Goal: Task Accomplishment & Management: Contribute content

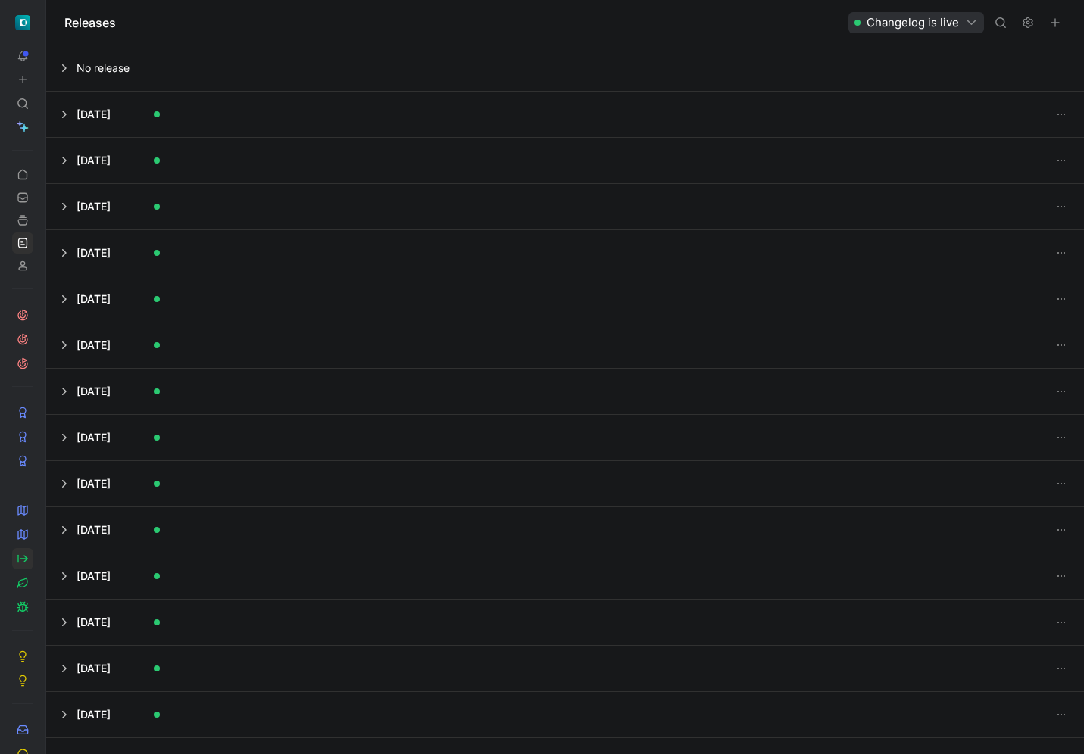
click at [23, 557] on icon at bounding box center [23, 559] width 12 height 12
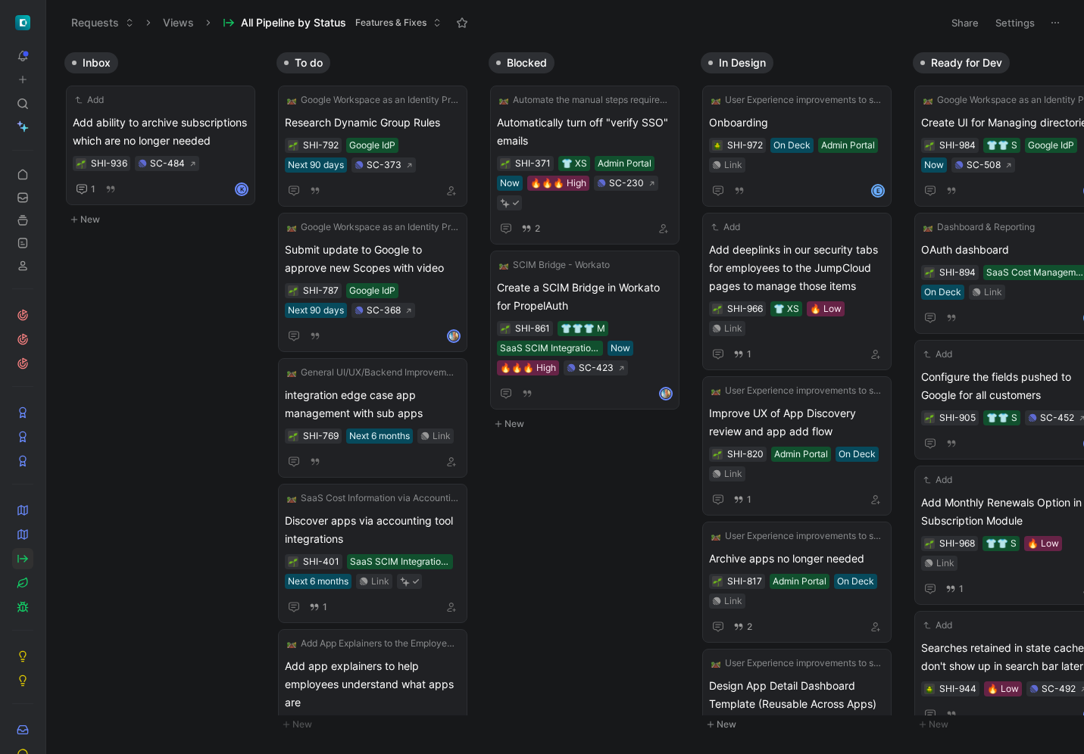
scroll to position [0, 871]
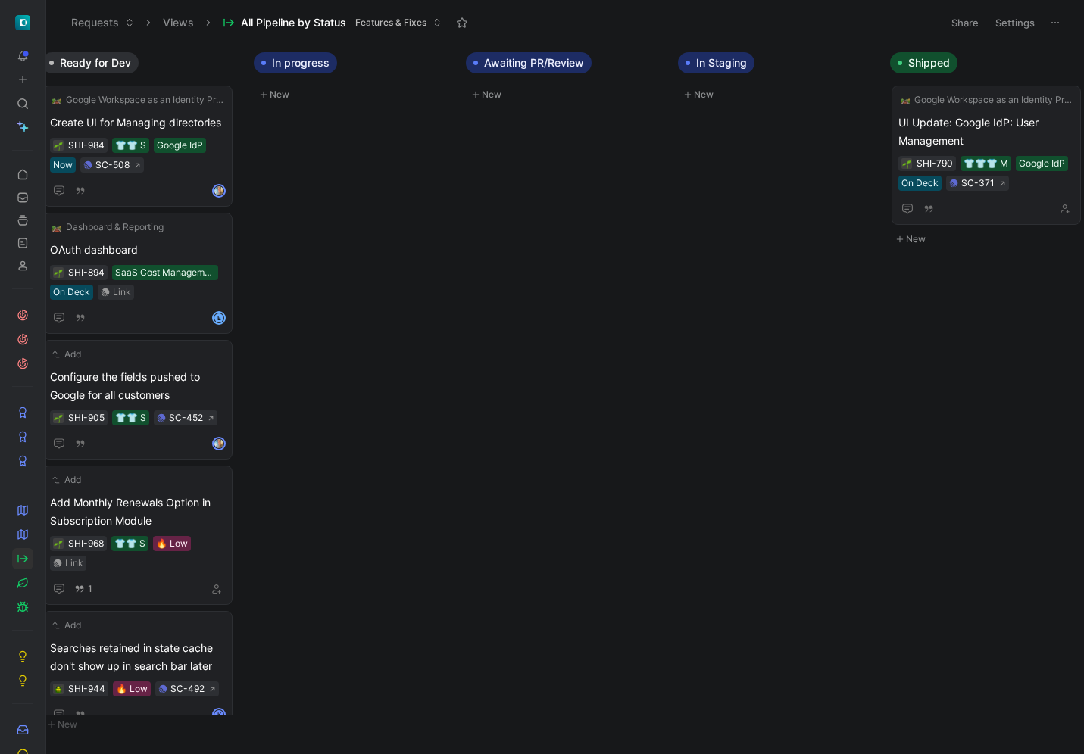
click at [285, 96] on button "New" at bounding box center [354, 95] width 200 height 18
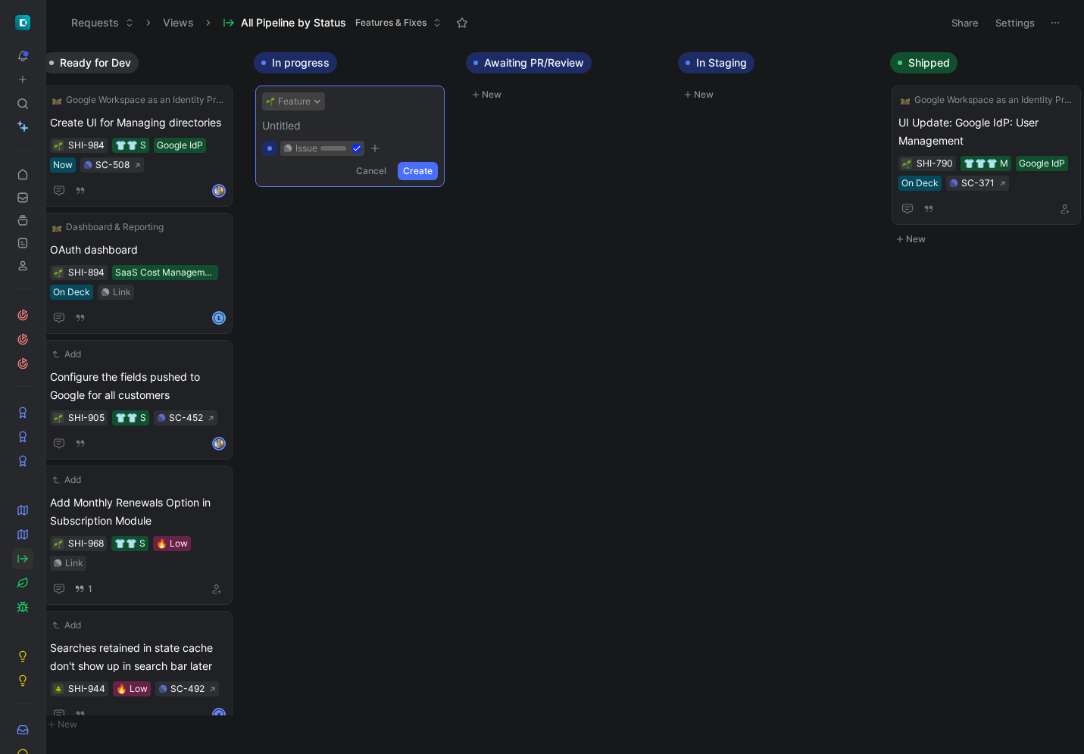
click at [309, 103] on button "Feature" at bounding box center [293, 101] width 63 height 18
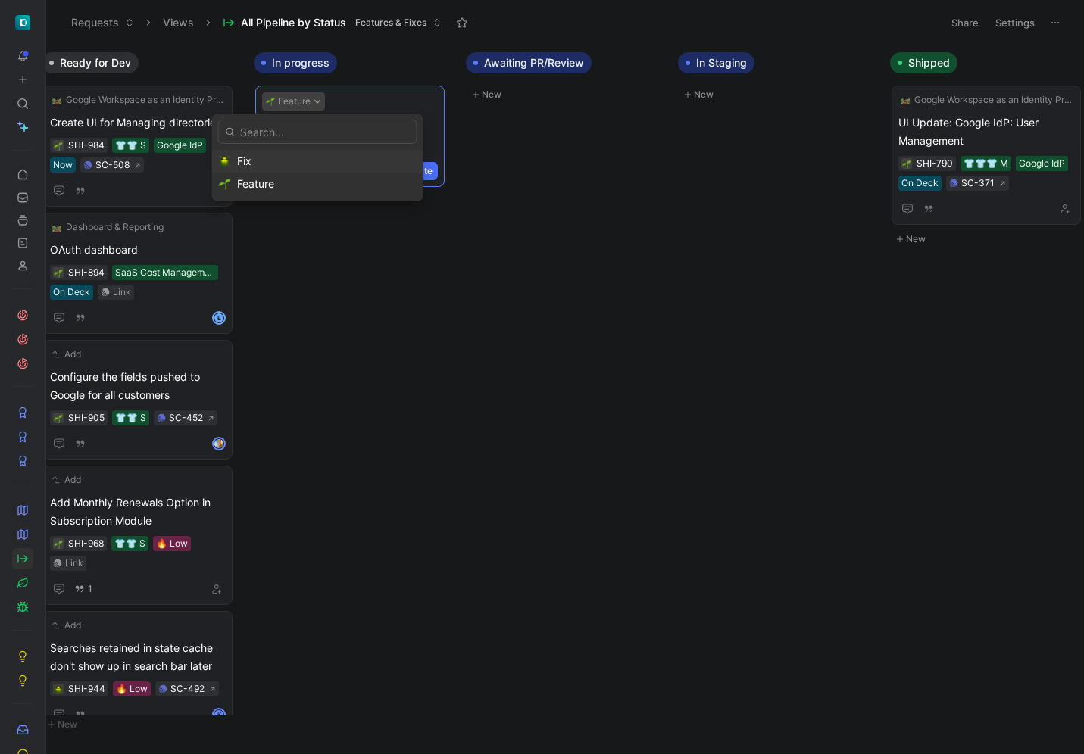
click at [291, 152] on div "Fix" at bounding box center [326, 161] width 179 height 18
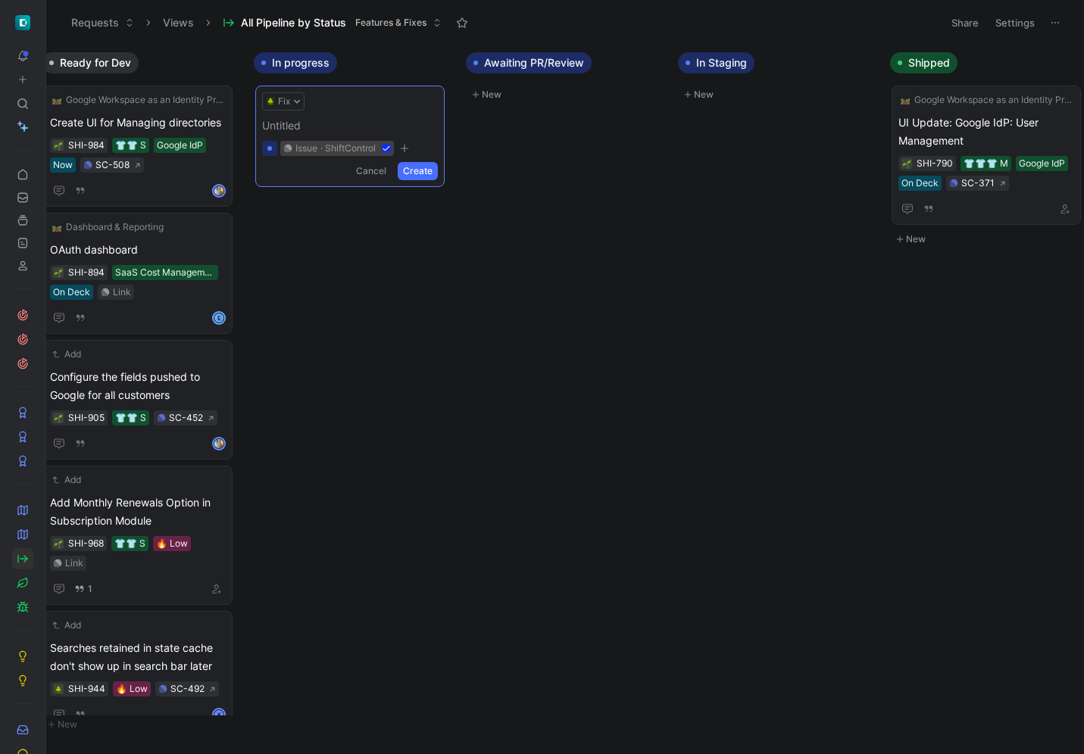
click at [310, 125] on span at bounding box center [350, 126] width 176 height 18
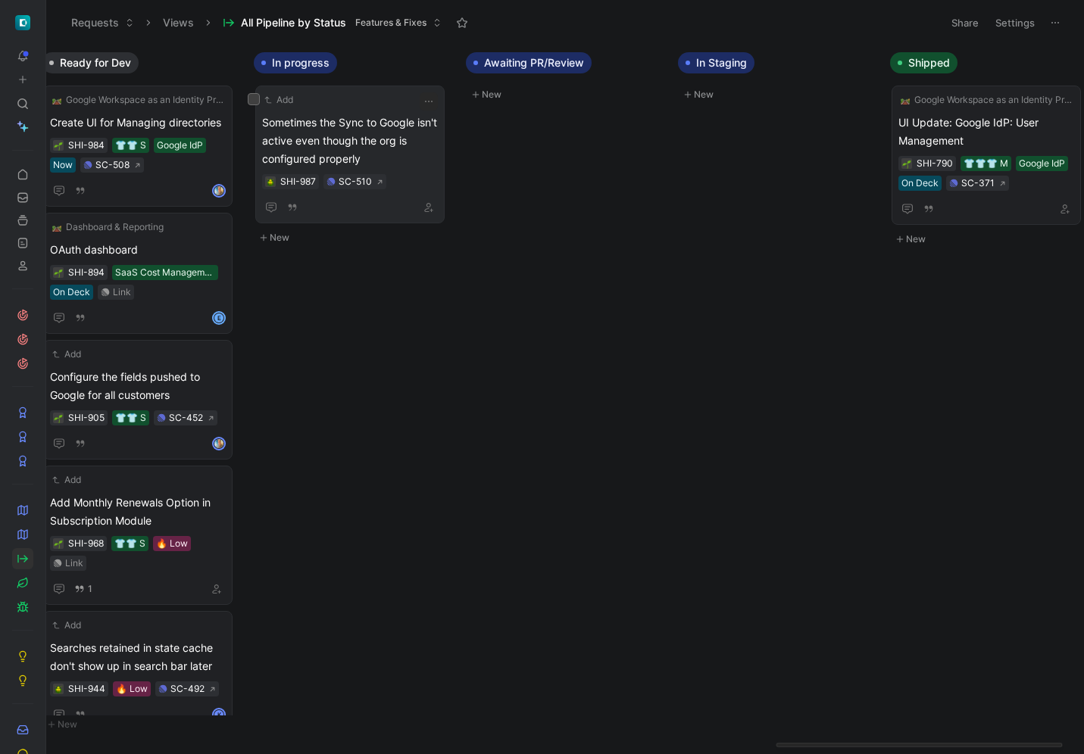
click at [341, 133] on span "Sometimes the Sync to Google isn't active even though the org is configured pro…" at bounding box center [350, 141] width 176 height 55
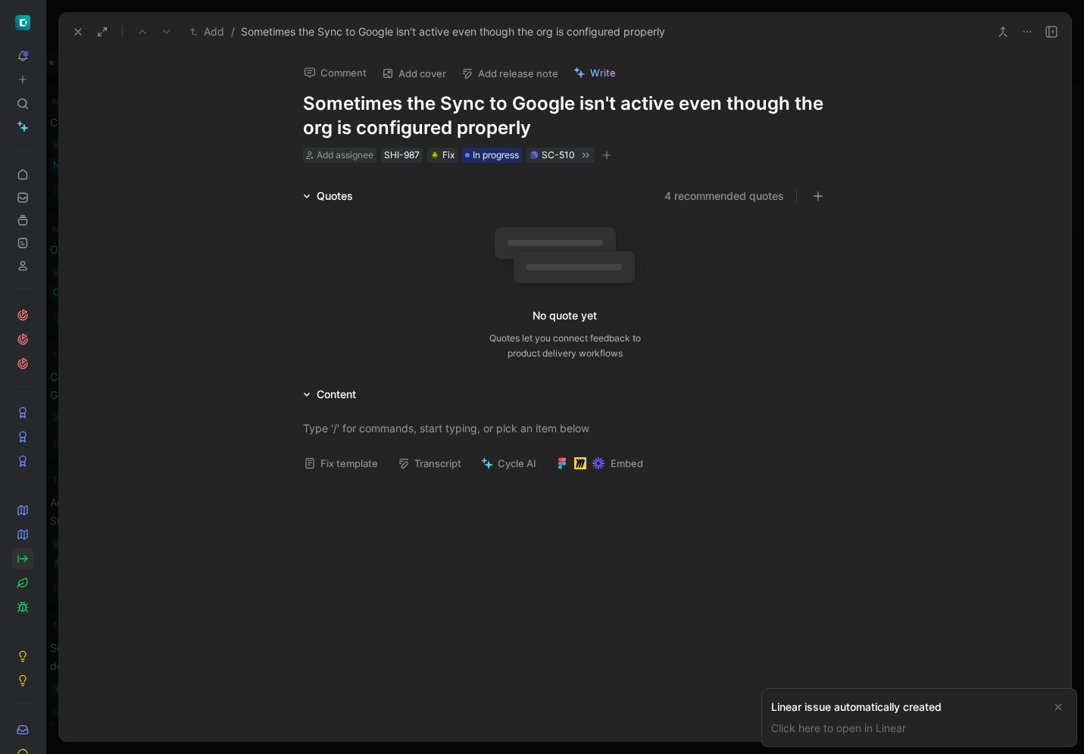
click at [355, 470] on button "Fix template" at bounding box center [341, 463] width 88 height 21
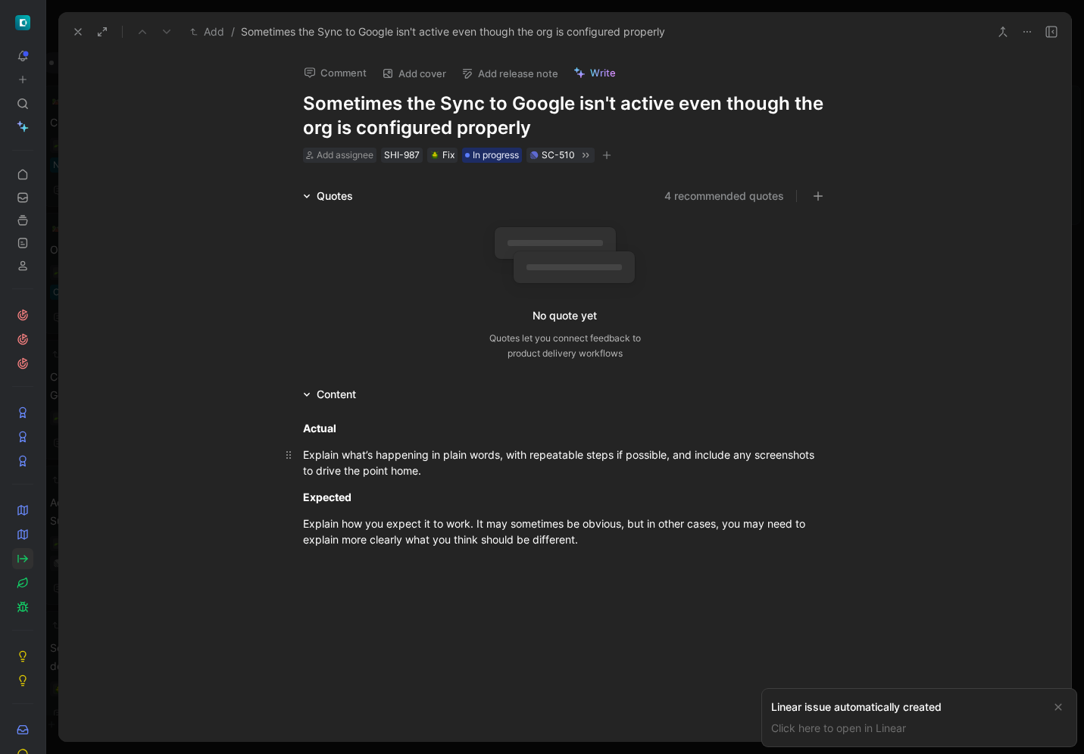
click at [357, 462] on div "Explain what’s happening in plain words, with repeatable steps if possible, and…" at bounding box center [565, 463] width 524 height 32
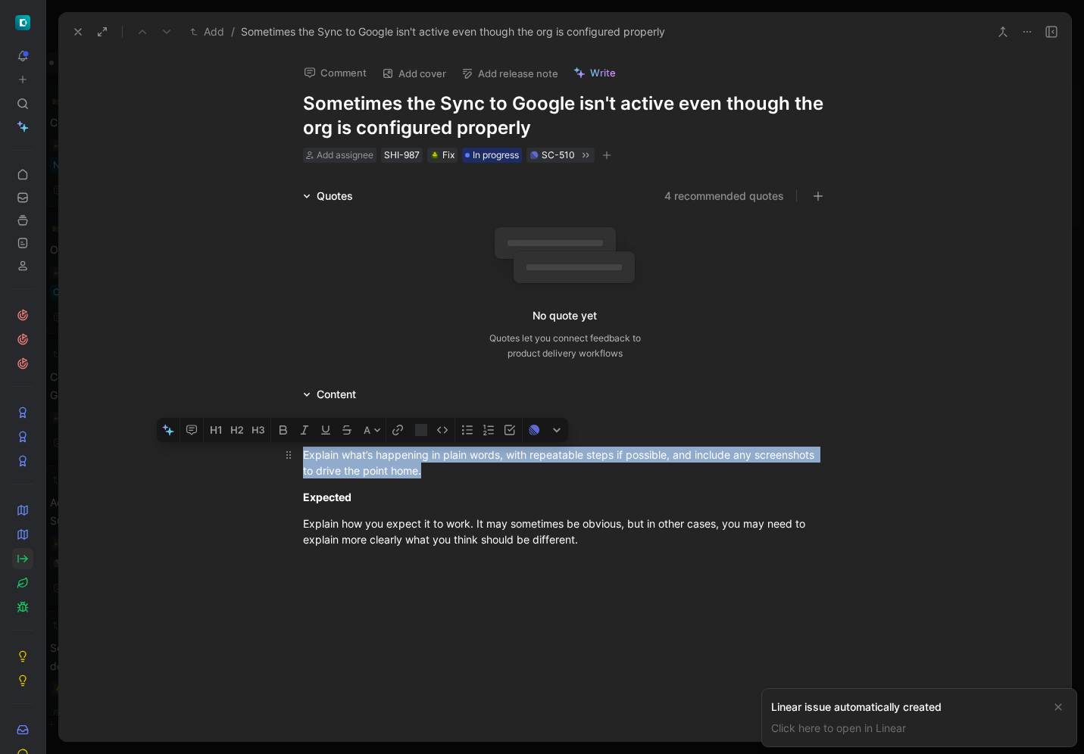
click at [357, 462] on div "Explain what’s happening in plain words, with repeatable steps if possible, and…" at bounding box center [565, 463] width 524 height 32
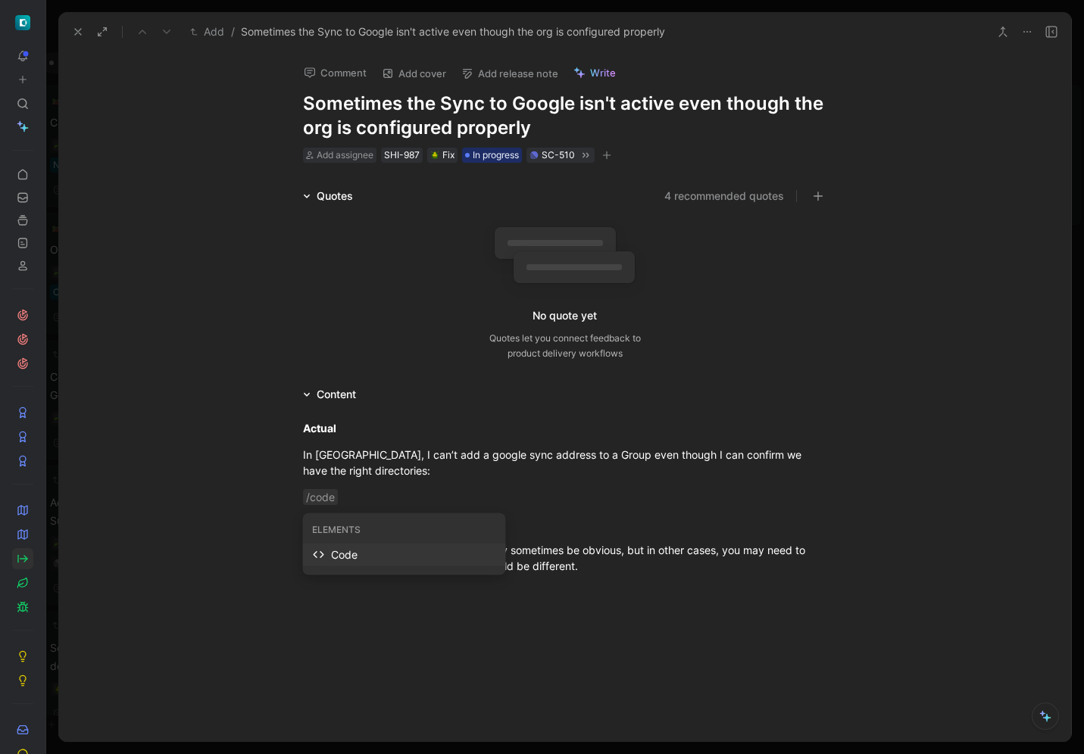
click at [399, 556] on div "Code" at bounding box center [413, 555] width 165 height 18
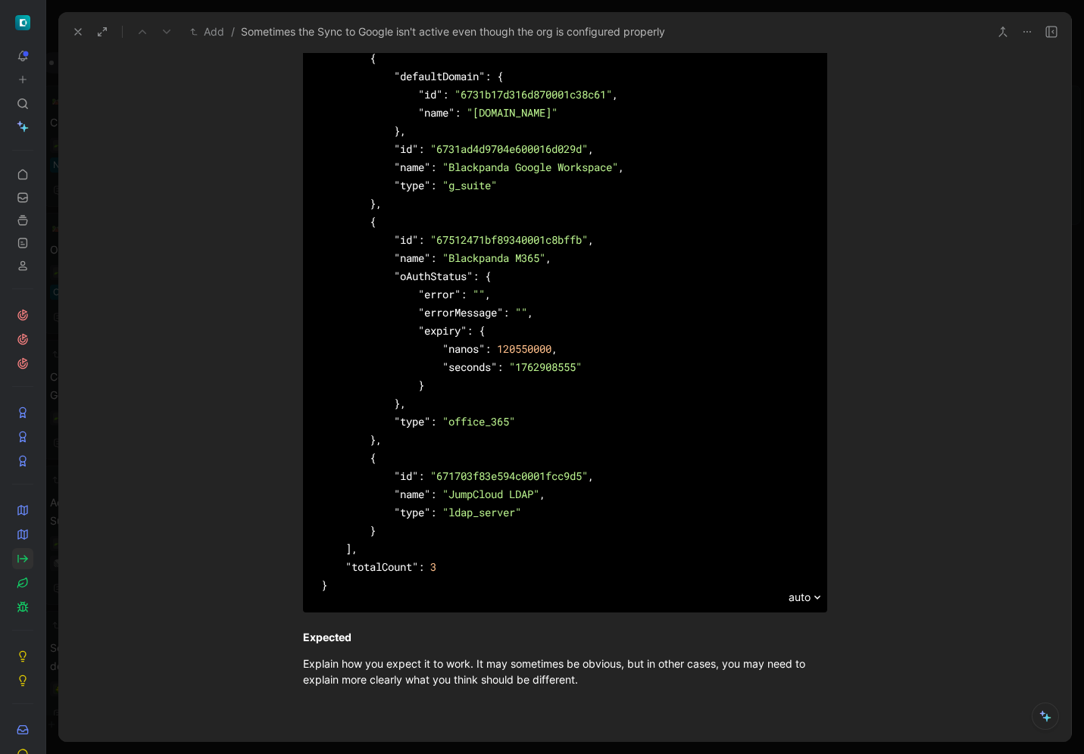
scroll to position [640, 0]
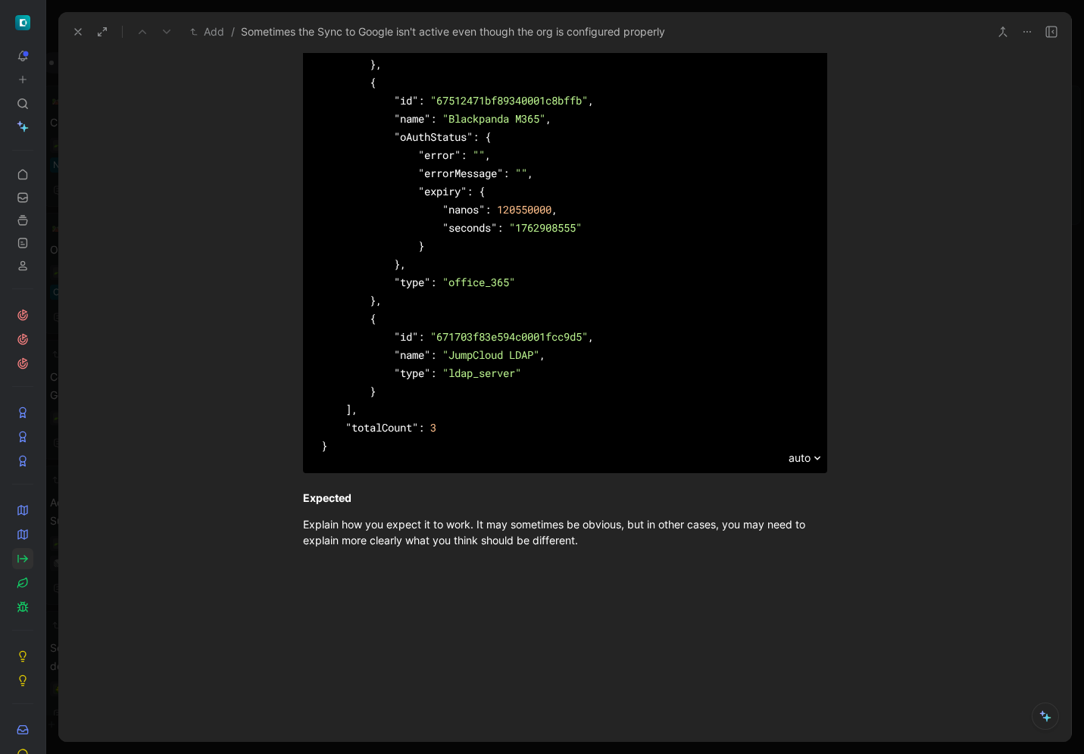
click at [501, 557] on div "Actual In Blackpanda, I can’t add a google sync address to a Group even though …" at bounding box center [564, 164] width 1012 height 801
click at [504, 529] on div "Explain how you expect it to work. It may sometimes be obvious, but in other ca…" at bounding box center [565, 532] width 524 height 32
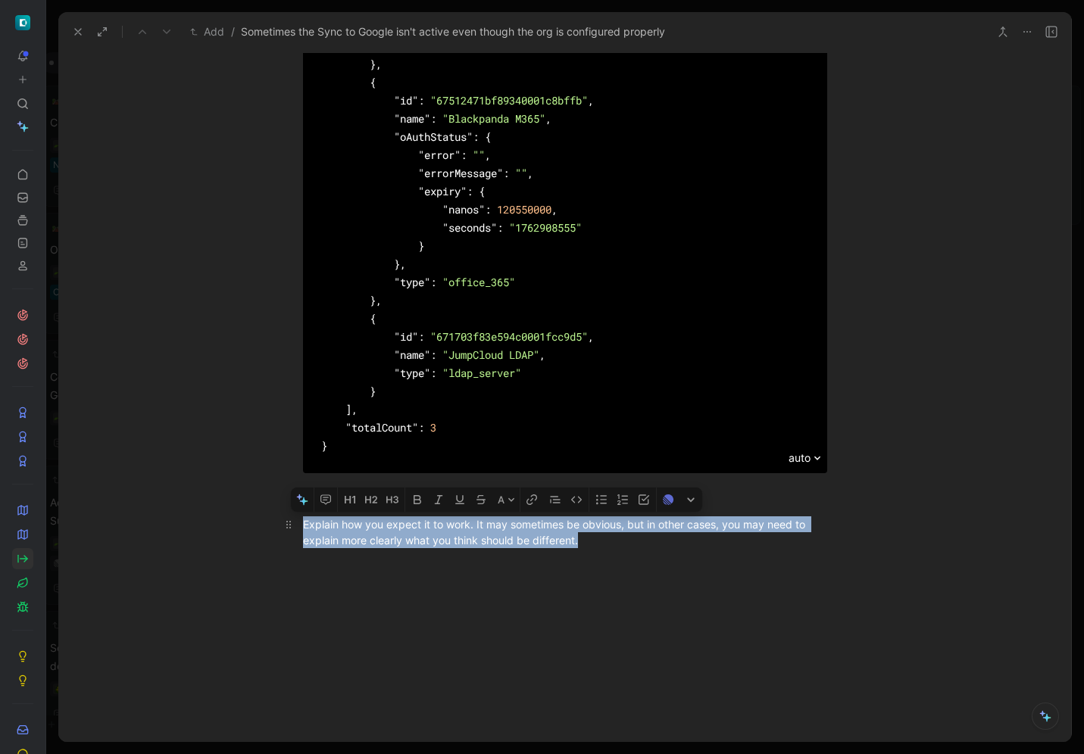
click at [504, 529] on div "Explain how you expect it to work. It may sometimes be obvious, but in other ca…" at bounding box center [565, 532] width 524 height 32
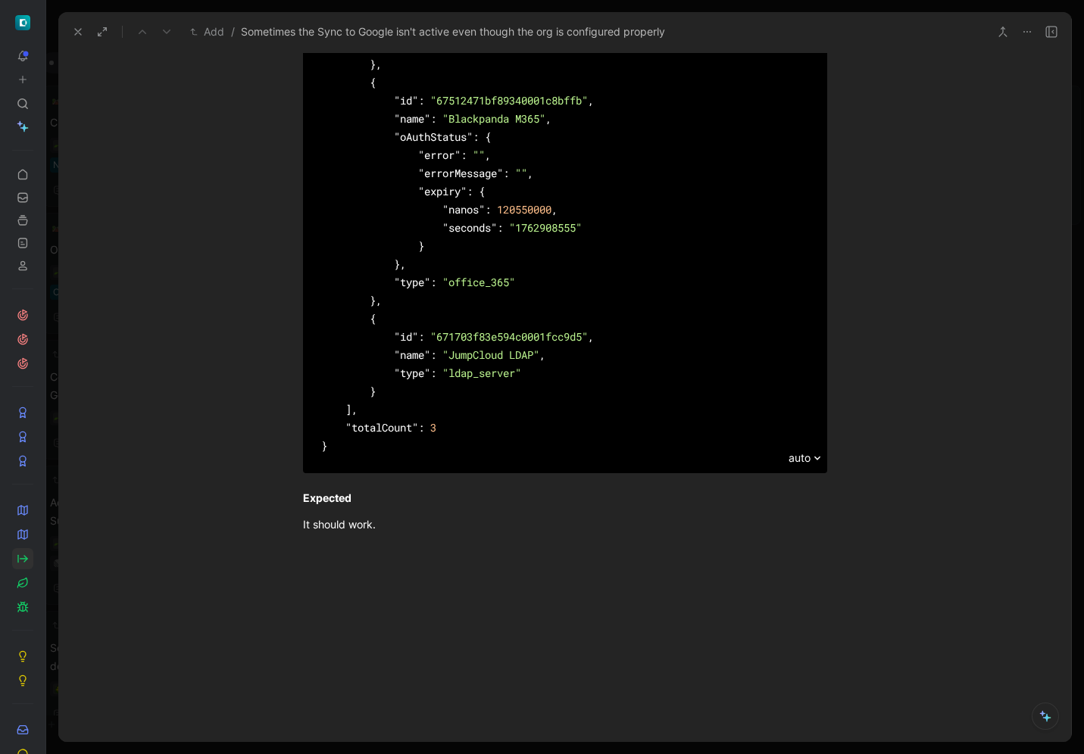
click at [351, 560] on div at bounding box center [564, 662] width 1012 height 226
click at [76, 46] on div "Add / Sometimes the Sync to Google isn't active even though the org is configur…" at bounding box center [564, 31] width 1012 height 39
click at [76, 35] on icon at bounding box center [78, 32] width 12 height 12
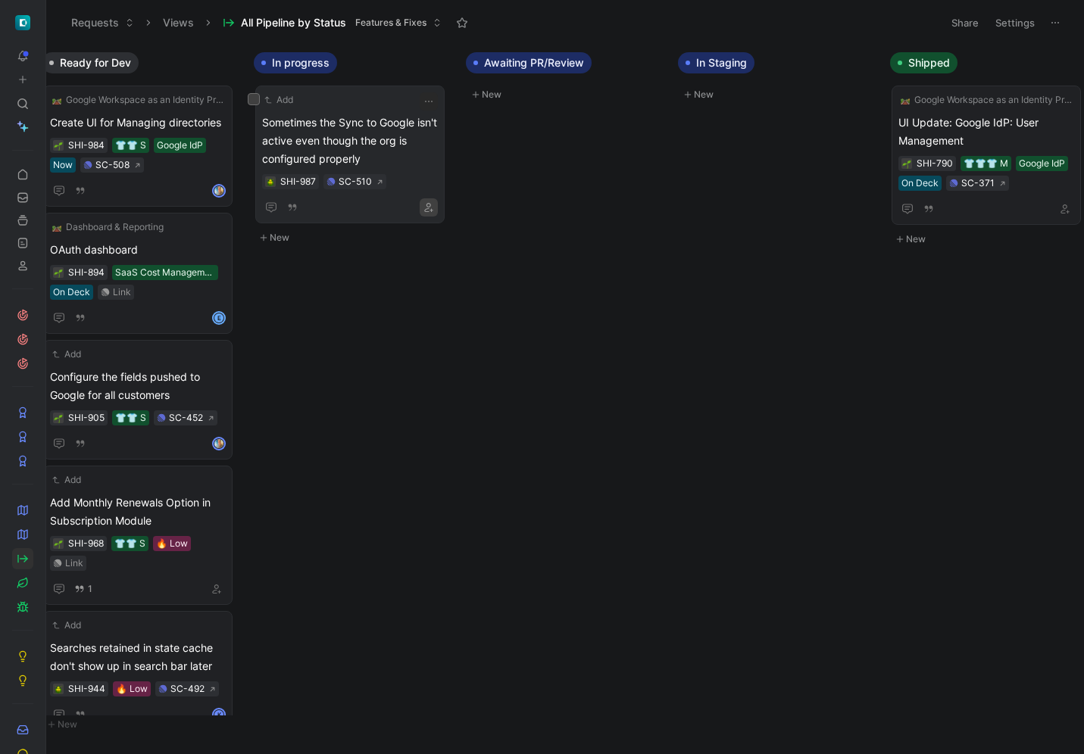
click at [433, 210] on icon "button" at bounding box center [428, 207] width 9 height 9
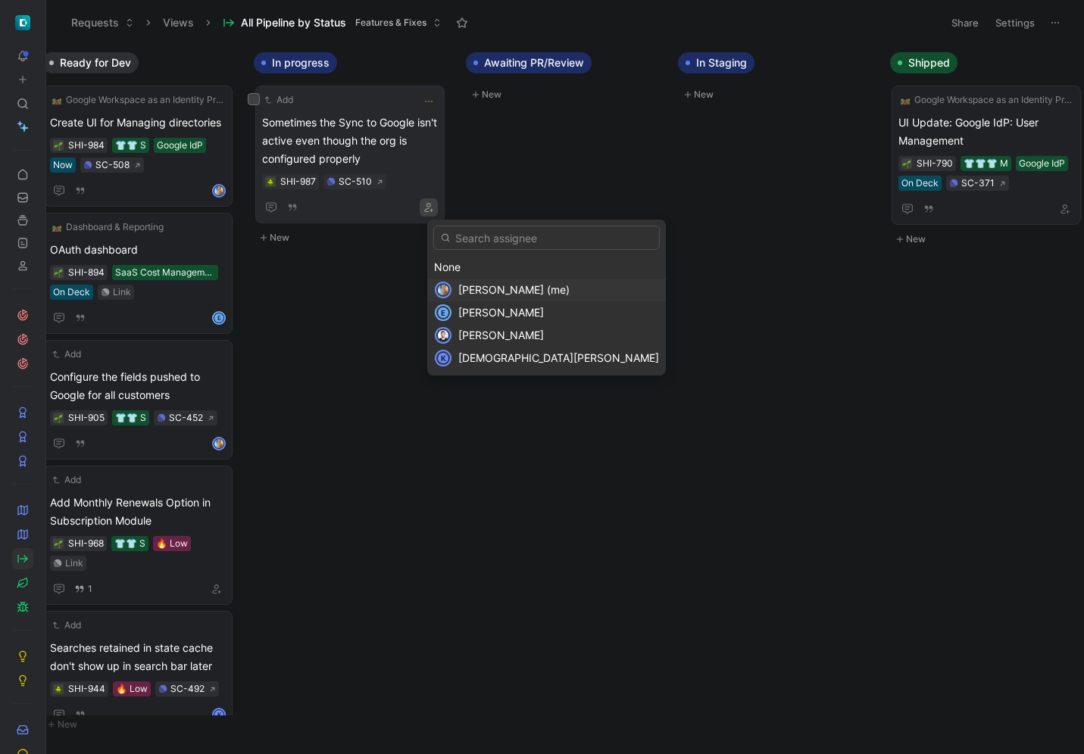
click at [453, 282] on div "[PERSON_NAME] (me)" at bounding box center [546, 290] width 239 height 23
